Goal: Task Accomplishment & Management: Manage account settings

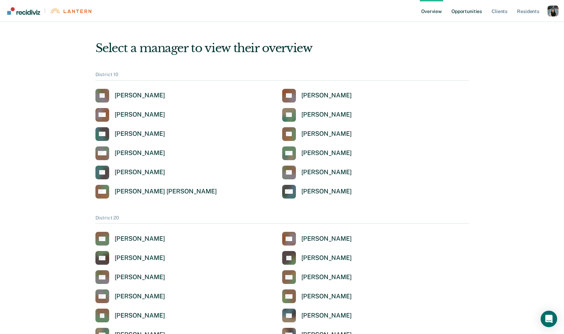
click at [478, 16] on link "Opportunities" at bounding box center [466, 11] width 33 height 22
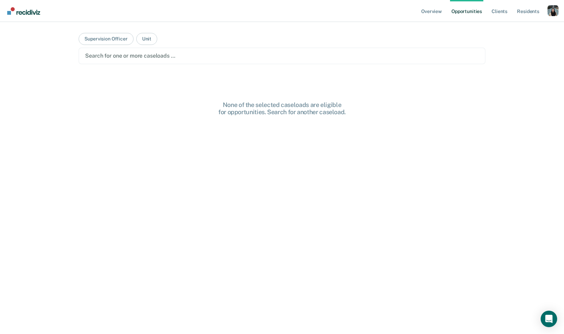
click at [216, 63] on div "Search for one or more caseloads …" at bounding box center [282, 56] width 406 height 16
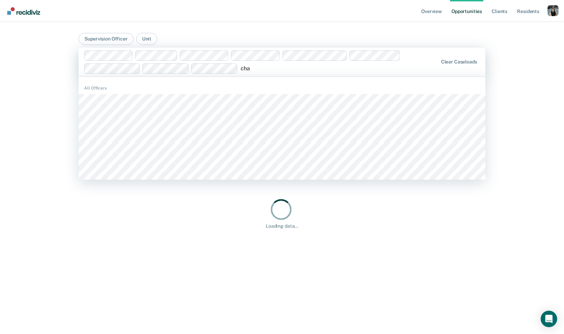
type input "cha"
click at [556, 9] on div "Profile dropdown button" at bounding box center [553, 10] width 11 height 11
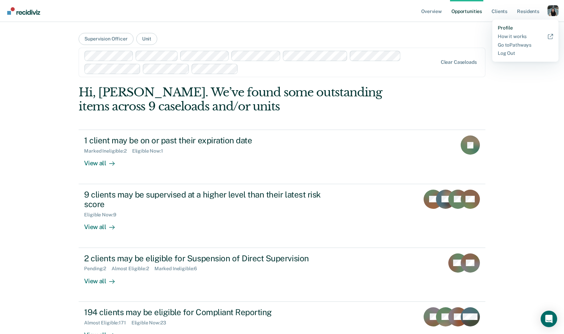
click at [507, 27] on link "Profile" at bounding box center [525, 28] width 55 height 6
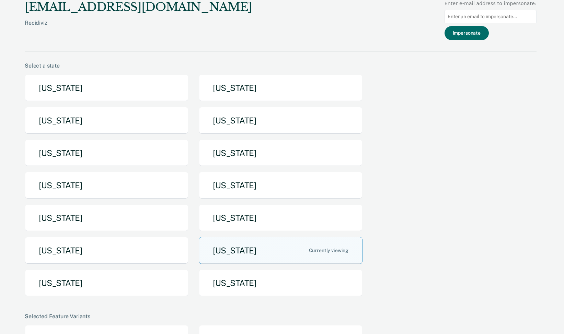
click at [470, 15] on input at bounding box center [491, 16] width 92 height 13
click at [462, 21] on input "chad" at bounding box center [491, 16] width 92 height 13
paste input "SpencerC1@michigan.gov"
type input "SpencerC1@michigan.gov"
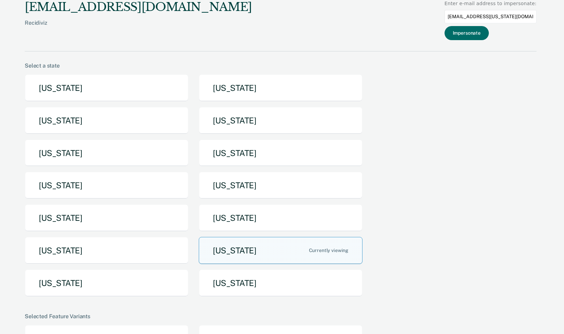
click at [483, 43] on div "krysty.shen@recidiviz.org Recidiviz Enter e-mail address to impersonate: Spence…" at bounding box center [281, 25] width 512 height 51
click at [483, 30] on button "Impersonate" at bounding box center [467, 33] width 44 height 14
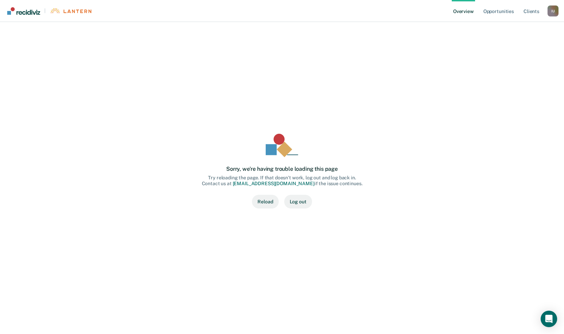
click at [552, 12] on div "I U" at bounding box center [553, 10] width 11 height 11
click at [510, 29] on link "Profile" at bounding box center [525, 28] width 55 height 6
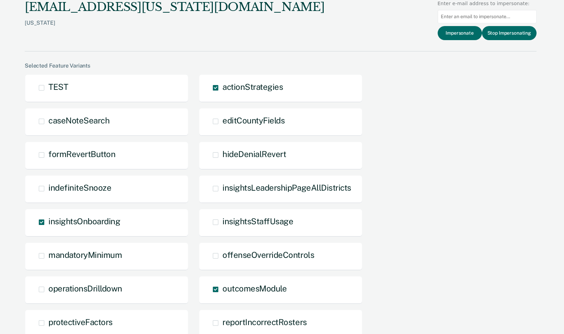
click at [464, 18] on input at bounding box center [487, 16] width 99 height 13
paste input "SpencerC1@michigan.gov"
click at [446, 19] on input "SpencerC1@michigan.gov" at bounding box center [487, 16] width 99 height 13
type input "SpencerC1@michigan.gov"
click at [463, 35] on button "Impersonate" at bounding box center [460, 33] width 44 height 14
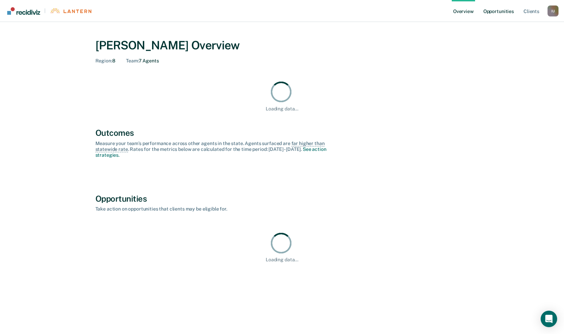
click at [496, 8] on link "Opportunities" at bounding box center [498, 11] width 33 height 22
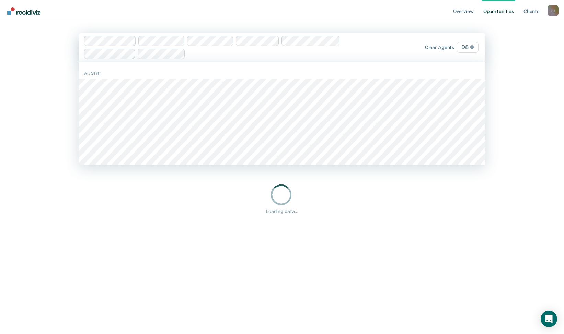
click at [197, 57] on div at bounding box center [274, 54] width 172 height 8
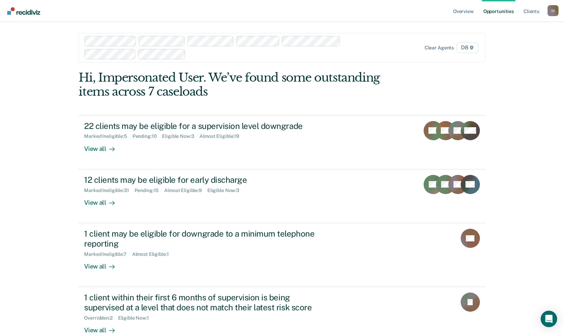
click at [551, 7] on div "I U" at bounding box center [553, 10] width 11 height 11
click at [516, 26] on link "Profile" at bounding box center [525, 28] width 55 height 6
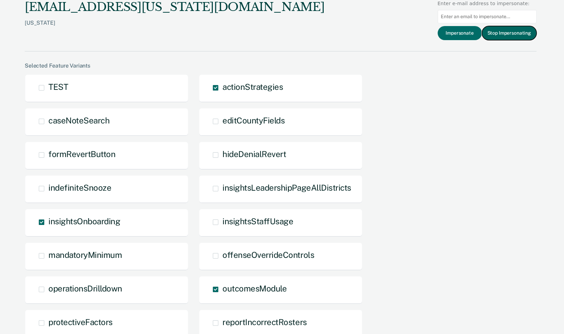
click at [496, 30] on button "Stop Impersonating" at bounding box center [509, 33] width 55 height 14
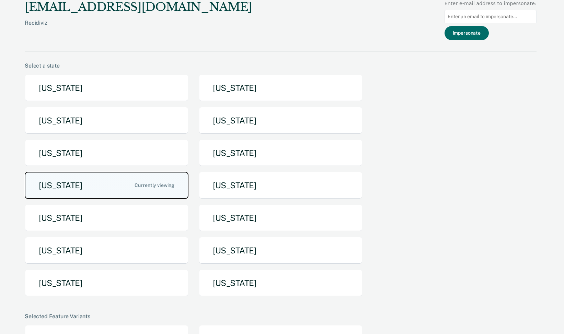
click at [114, 185] on button "Michigan" at bounding box center [107, 185] width 164 height 27
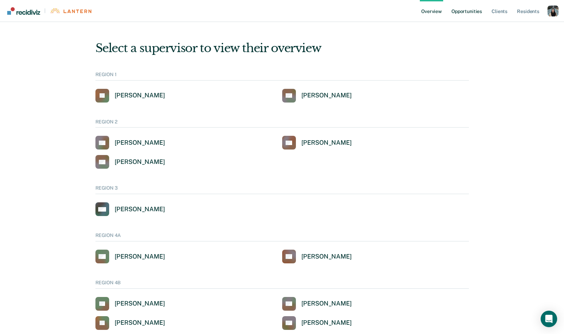
click at [466, 7] on link "Opportunities" at bounding box center [466, 11] width 33 height 22
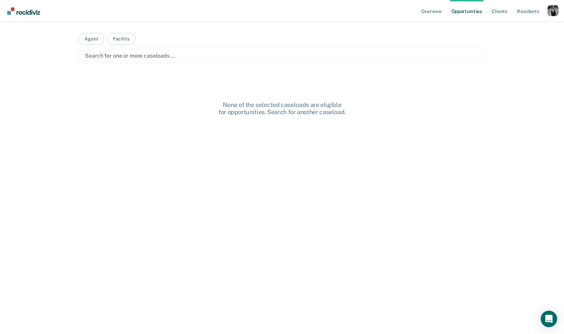
click at [233, 56] on div at bounding box center [281, 56] width 393 height 8
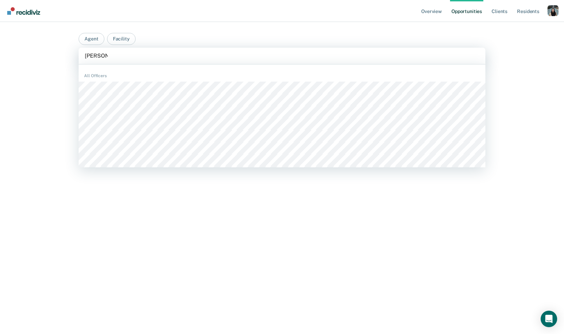
type input "michelle"
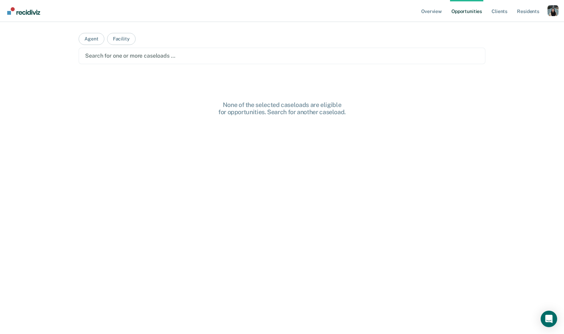
click at [239, 56] on div at bounding box center [281, 56] width 393 height 8
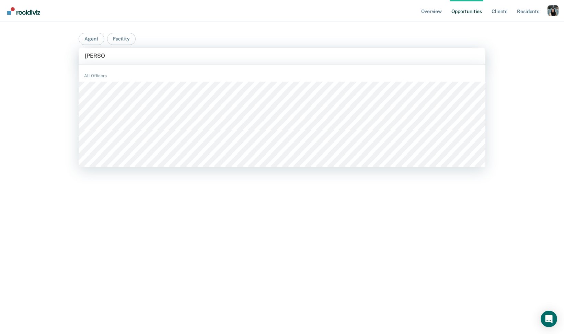
type input "michelle"
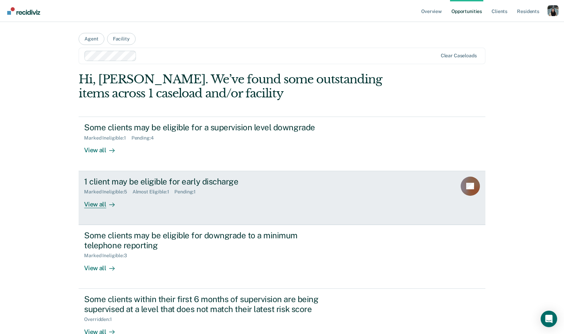
click at [114, 194] on div "Marked Ineligible : 5" at bounding box center [108, 192] width 48 height 6
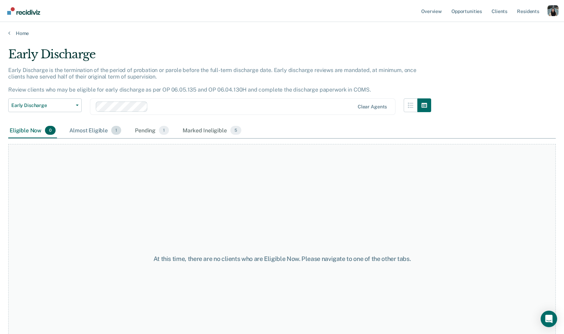
click at [99, 127] on div "Almost Eligible 1" at bounding box center [95, 130] width 55 height 15
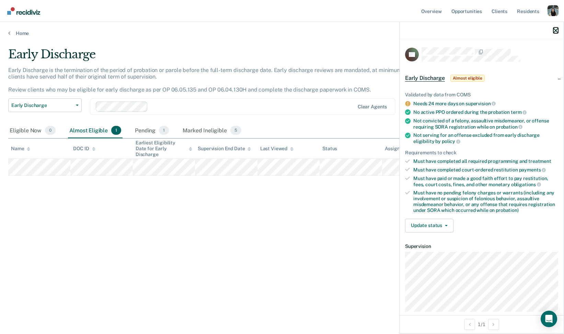
click at [554, 32] on icon "button" at bounding box center [555, 30] width 5 height 5
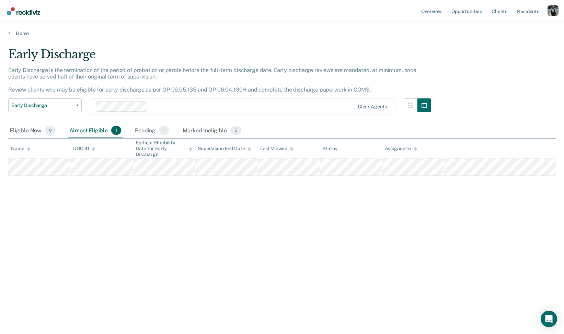
click at [553, 11] on div "Profile dropdown button" at bounding box center [553, 10] width 11 height 11
click at [512, 25] on link "Profile" at bounding box center [525, 28] width 55 height 6
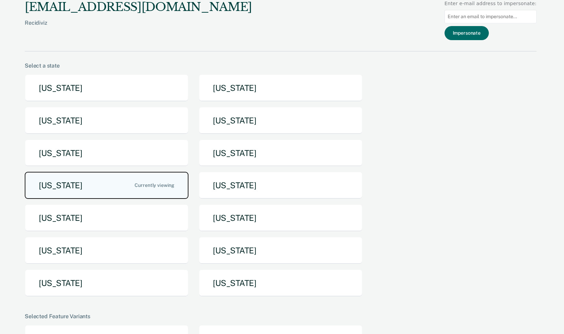
click at [145, 180] on button "Michigan" at bounding box center [107, 185] width 164 height 27
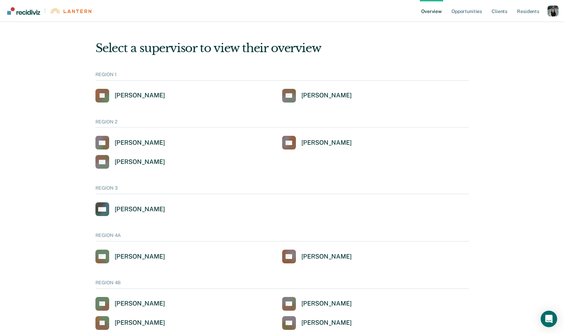
click at [551, 6] on div "Profile dropdown button" at bounding box center [553, 10] width 11 height 11
click at [505, 27] on link "Profile" at bounding box center [525, 28] width 55 height 6
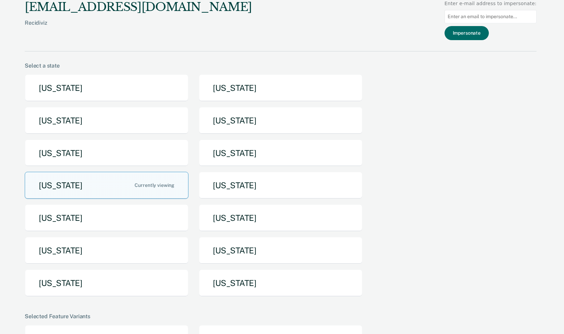
click at [479, 16] on input at bounding box center [491, 16] width 92 height 13
paste input "coxk10@michigan.gov"
type input "coxk10@michigan.gov"
click at [475, 37] on button "Impersonate" at bounding box center [467, 33] width 44 height 14
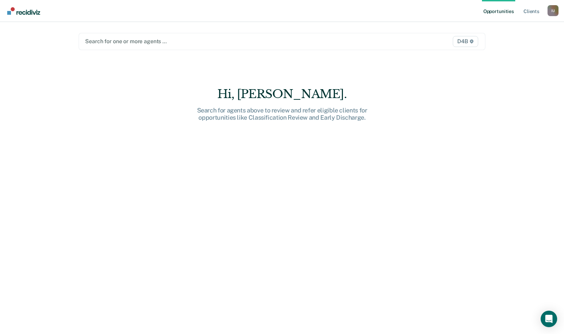
click at [278, 47] on div "Search for one or more agents … D4B" at bounding box center [282, 41] width 406 height 17
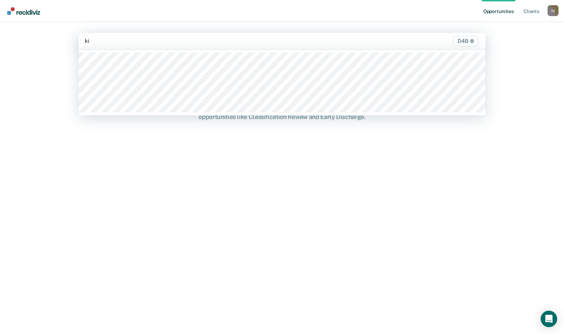
type input "kim"
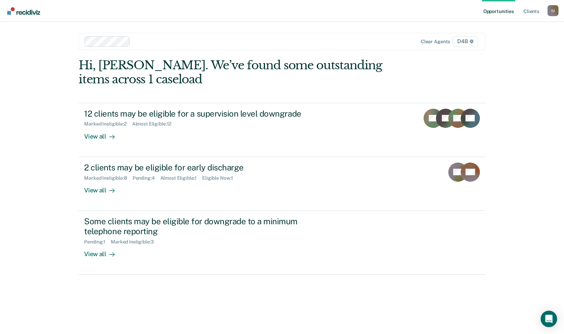
click at [549, 11] on div "I U" at bounding box center [553, 10] width 11 height 11
click at [511, 31] on link "Profile" at bounding box center [525, 28] width 55 height 6
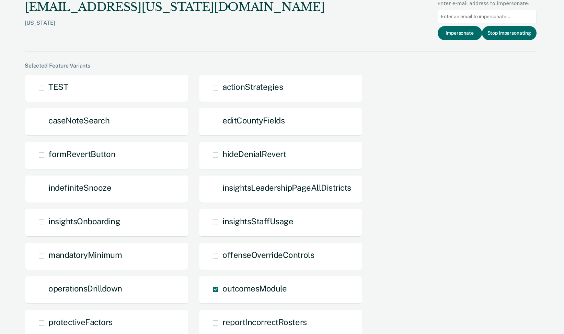
click at [486, 16] on input at bounding box center [487, 16] width 99 height 13
paste input "mayra.lopez@tdcj.texas.gov"
type input "mayra.lopez@tdcj.texas.gov"
click at [470, 33] on button "Impersonate" at bounding box center [460, 33] width 44 height 14
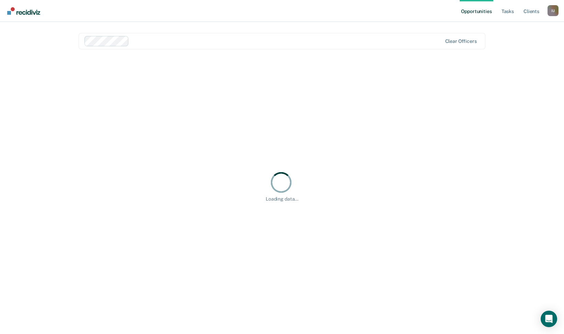
click at [548, 11] on div "I U" at bounding box center [553, 10] width 11 height 11
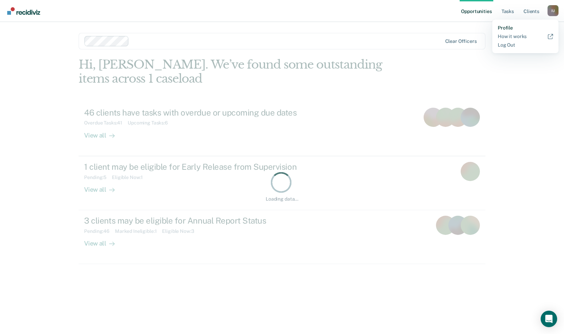
click at [511, 27] on link "Profile" at bounding box center [525, 28] width 55 height 6
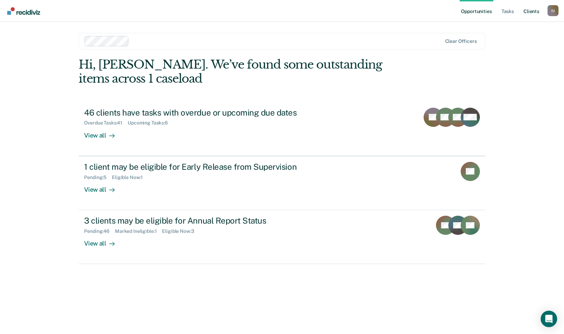
click at [527, 13] on link "Client s" at bounding box center [531, 11] width 19 height 22
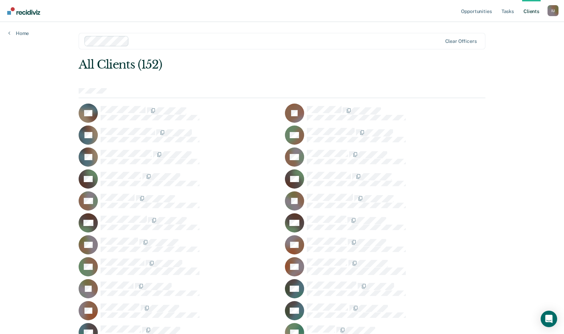
scroll to position [1462, 0]
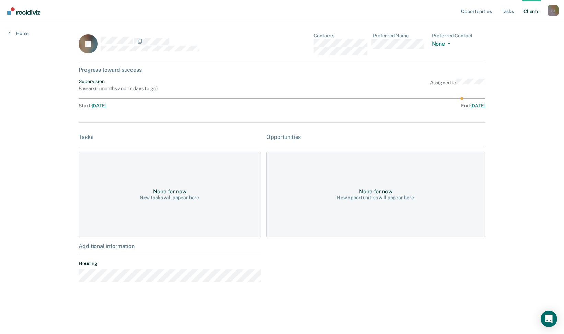
click at [556, 10] on div "I U" at bounding box center [553, 10] width 11 height 11
click at [516, 27] on link "Profile" at bounding box center [525, 28] width 55 height 6
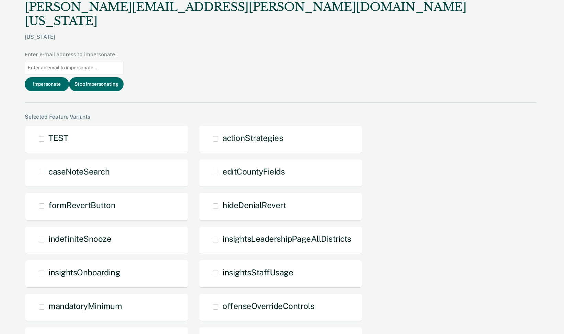
click at [124, 61] on input at bounding box center [74, 67] width 99 height 13
paste input "priscilla.galvan@tdcj.texas.gov"
type input "priscilla.galvan@tdcj.texas.gov"
click at [69, 77] on button "Impersonate" at bounding box center [47, 84] width 44 height 14
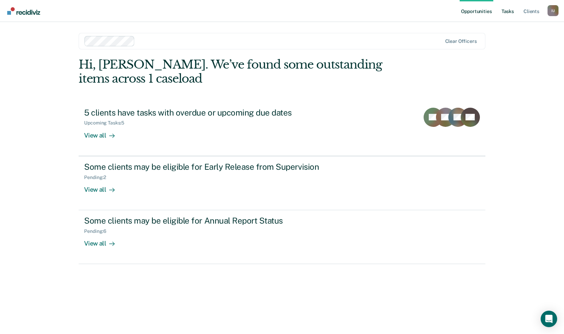
click at [508, 14] on link "Tasks" at bounding box center [507, 11] width 15 height 22
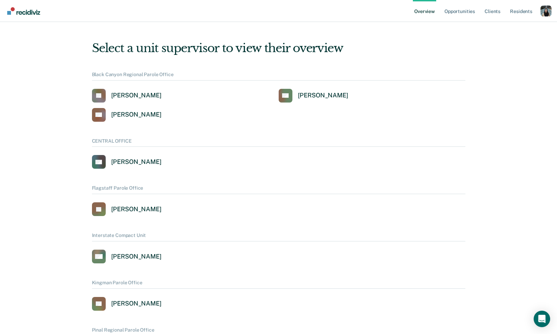
click at [545, 9] on div "Profile dropdown button" at bounding box center [546, 10] width 11 height 11
click at [501, 25] on link "Profile" at bounding box center [518, 28] width 55 height 6
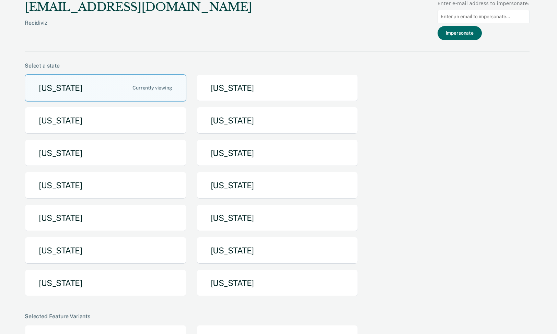
click at [465, 15] on input at bounding box center [484, 16] width 92 height 13
paste input "stephanie.roberts@tdcj.texas.gov"
type input "stephanie.roberts@tdcj.texas.gov"
click at [472, 33] on button "Impersonate" at bounding box center [460, 33] width 44 height 14
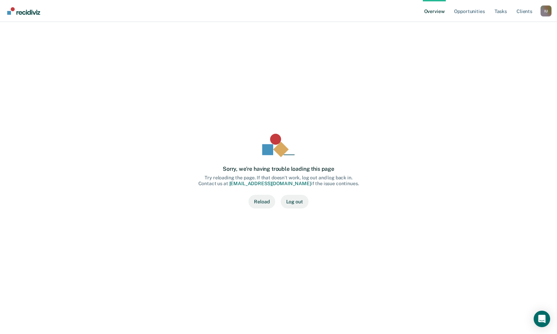
click at [545, 8] on div "I U" at bounding box center [546, 10] width 11 height 11
click at [508, 25] on link "Profile" at bounding box center [518, 28] width 55 height 6
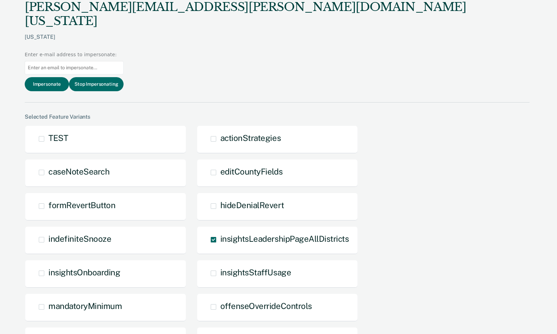
click at [124, 61] on input at bounding box center [74, 67] width 99 height 13
paste input "stephanie.roberts@tdcj.texas.gov"
click at [124, 61] on input "stephanie.roberts@tdcj.texas.gov" at bounding box center [74, 67] width 99 height 13
type input "stephanie.roberts@tdcj.texas.gov"
click at [69, 77] on button "Impersonate" at bounding box center [47, 84] width 44 height 14
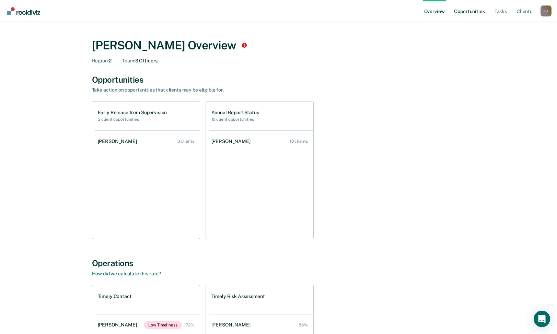
click at [464, 10] on link "Opportunities" at bounding box center [469, 11] width 33 height 22
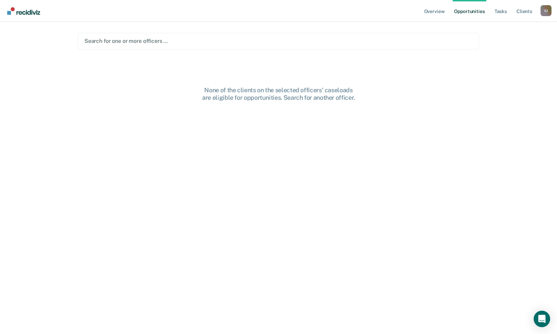
click at [319, 44] on div at bounding box center [278, 41] width 388 height 8
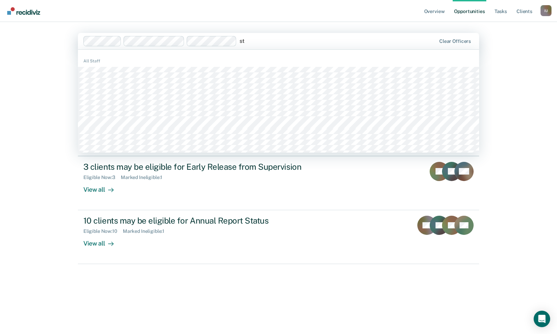
type input "s"
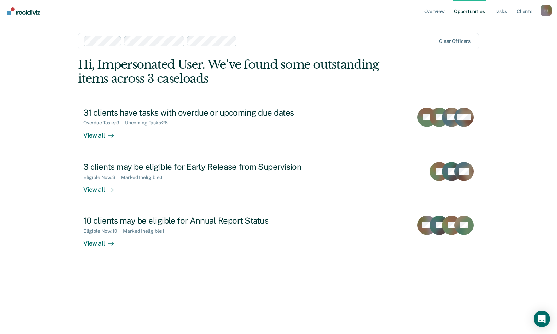
paste input "Dossous"
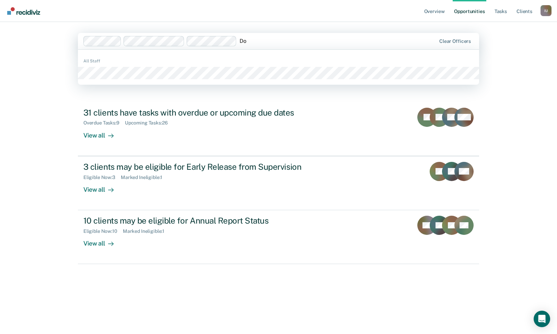
type input "D"
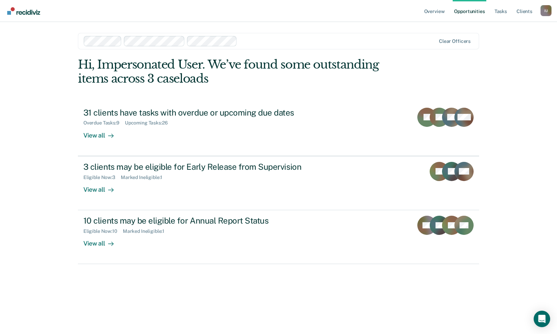
click at [292, 34] on div "Clear officers" at bounding box center [278, 41] width 401 height 16
click at [300, 27] on main "Clear officers Hi, Impersonated User. We’ve found some outstanding items across…" at bounding box center [279, 170] width 418 height 296
click at [543, 8] on div "I U" at bounding box center [546, 10] width 11 height 11
click at [430, 10] on link "Overview" at bounding box center [434, 11] width 23 height 22
